Goal: Transaction & Acquisition: Subscribe to service/newsletter

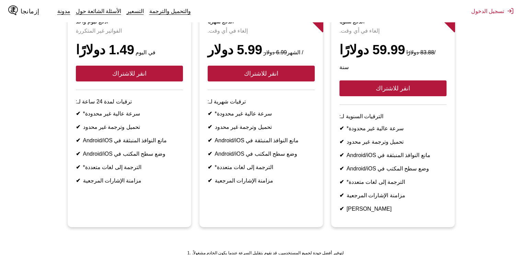
scroll to position [85, 0]
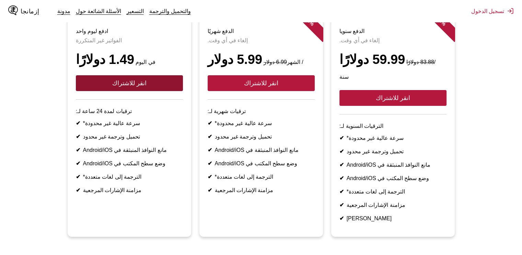
click at [157, 91] on button "انقر للاشتراك" at bounding box center [129, 83] width 107 height 16
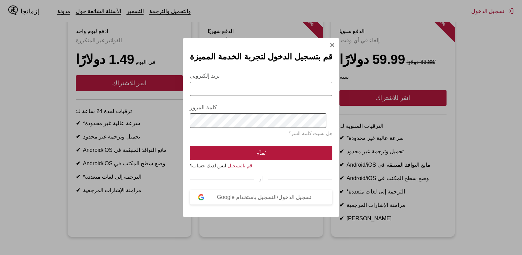
click at [239, 168] on font "قم بالتسجيل" at bounding box center [239, 165] width 25 height 5
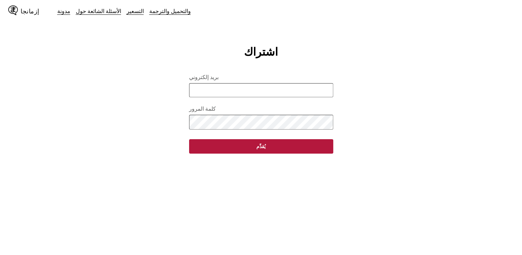
click at [248, 92] on input "بريد إلكتروني" at bounding box center [261, 90] width 144 height 14
paste input "**********"
type input "**********"
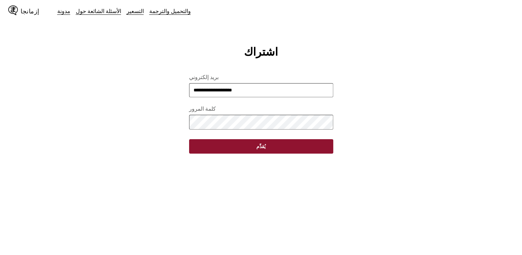
click at [273, 153] on button "يُقدِّم" at bounding box center [261, 146] width 144 height 14
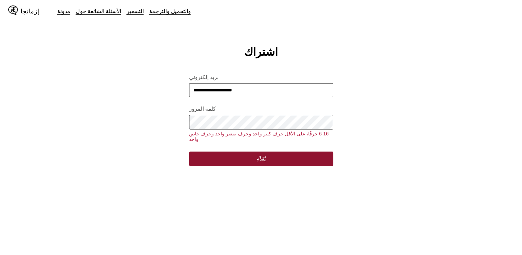
click at [291, 155] on button "يُقدِّم" at bounding box center [261, 158] width 144 height 14
click at [277, 158] on button "يُقدِّم" at bounding box center [261, 158] width 144 height 14
click at [249, 159] on button "يُقدِّم" at bounding box center [261, 158] width 144 height 14
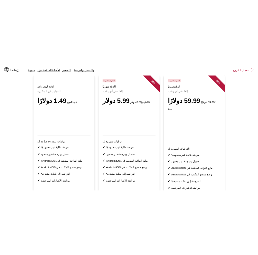
scroll to position [69, 0]
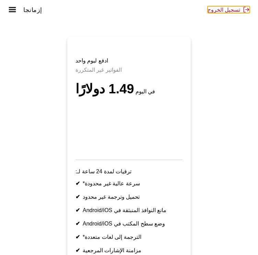
click at [226, 8] on font "تسجيل الخروج" at bounding box center [224, 9] width 33 height 7
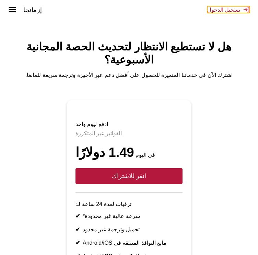
click at [225, 10] on font "تسجيل الدخول" at bounding box center [223, 9] width 33 height 7
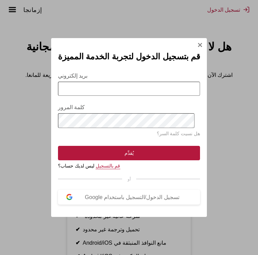
click at [108, 168] on font "قم بالتسجيل" at bounding box center [108, 165] width 25 height 5
